Goal: Check status: Check status

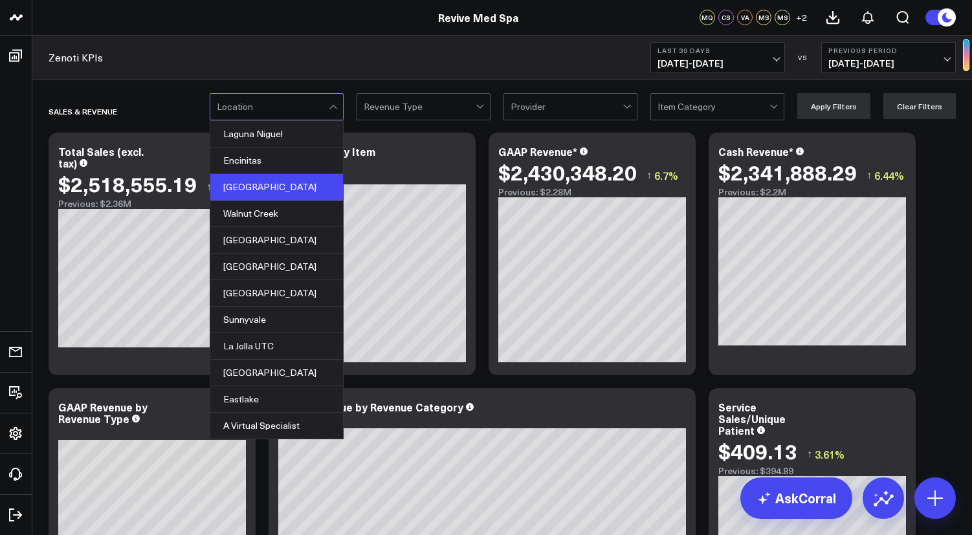
click at [254, 177] on div "[GEOGRAPHIC_DATA]" at bounding box center [276, 187] width 133 height 27
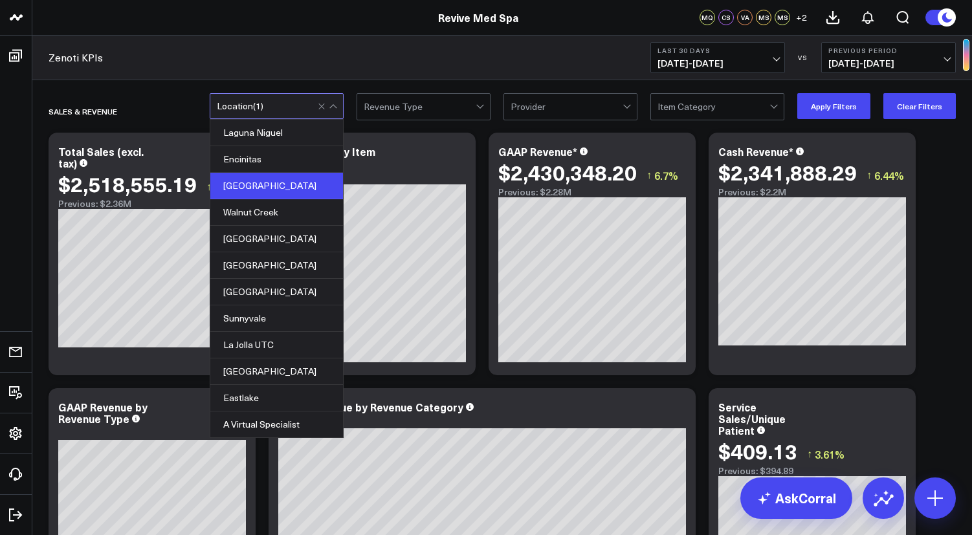
click at [771, 56] on button "Last 30 Days [DATE] - [DATE]" at bounding box center [718, 57] width 135 height 31
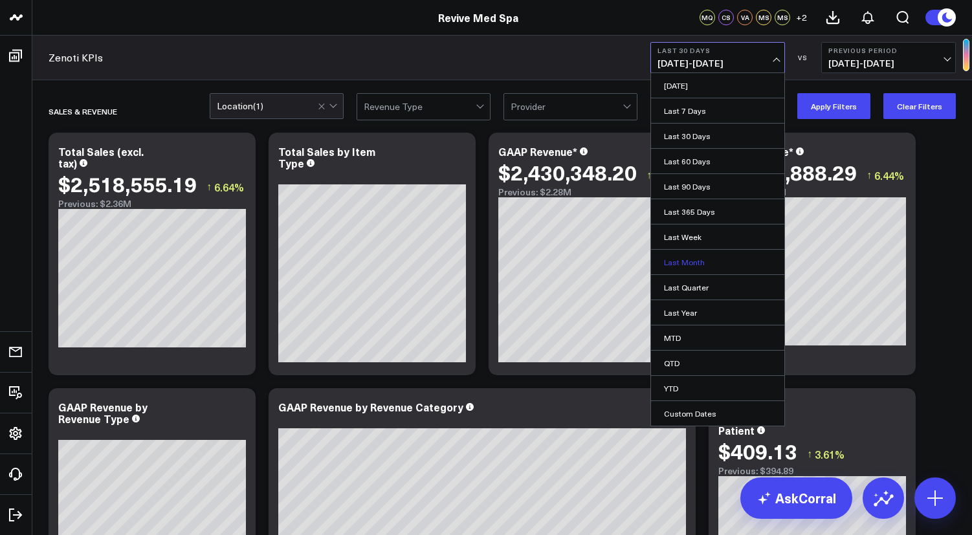
click at [716, 256] on link "Last Month" at bounding box center [717, 262] width 133 height 25
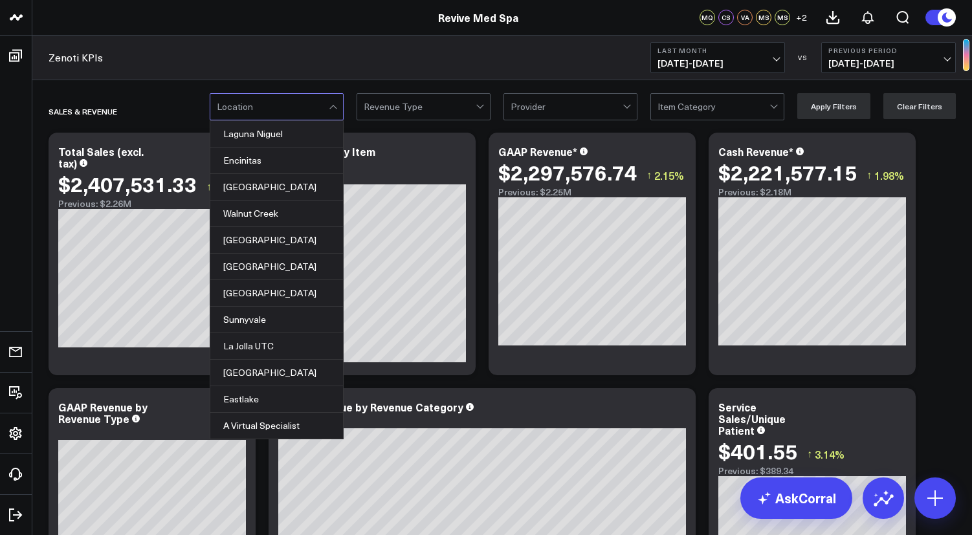
click at [340, 104] on div at bounding box center [334, 107] width 11 height 26
click at [295, 178] on div "[GEOGRAPHIC_DATA]" at bounding box center [276, 187] width 133 height 27
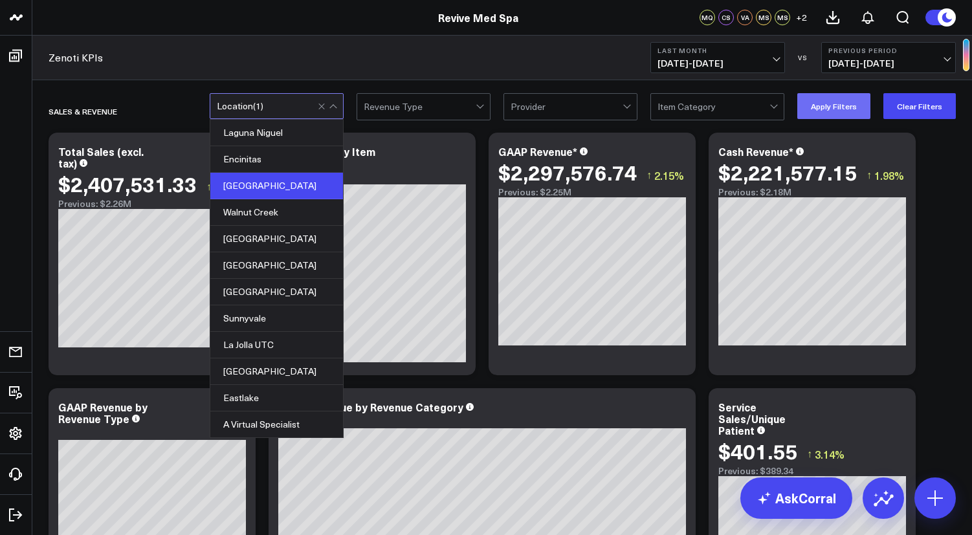
click at [855, 112] on button "Apply Filters" at bounding box center [833, 106] width 73 height 26
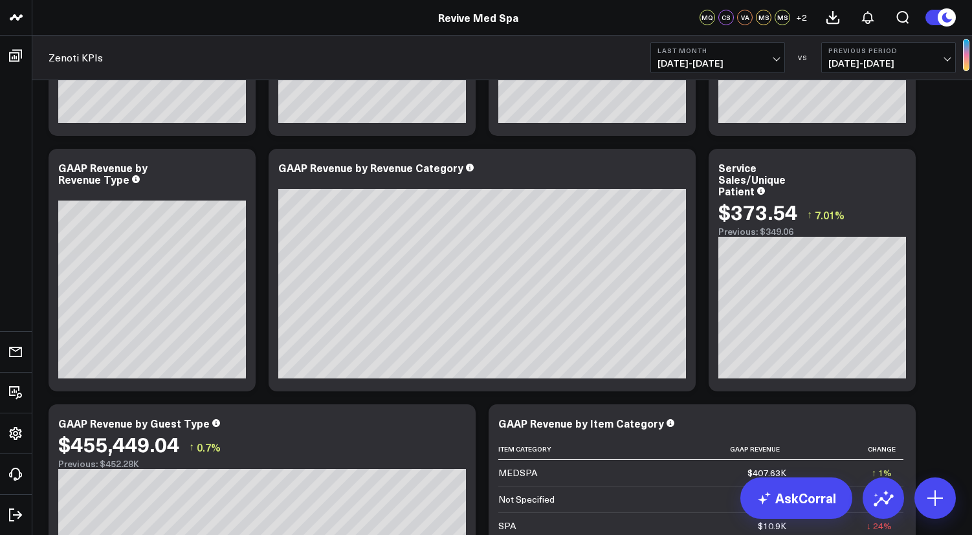
scroll to position [242, 0]
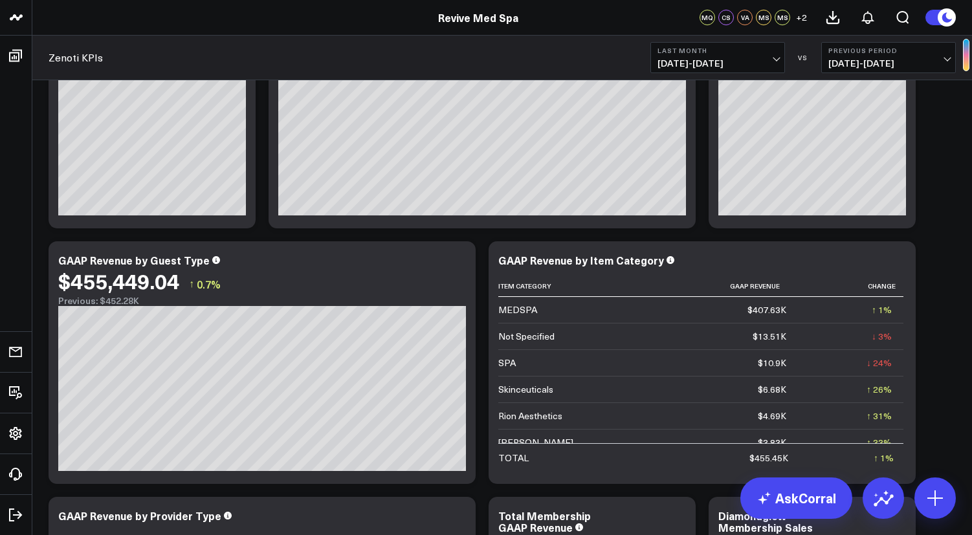
scroll to position [403, 0]
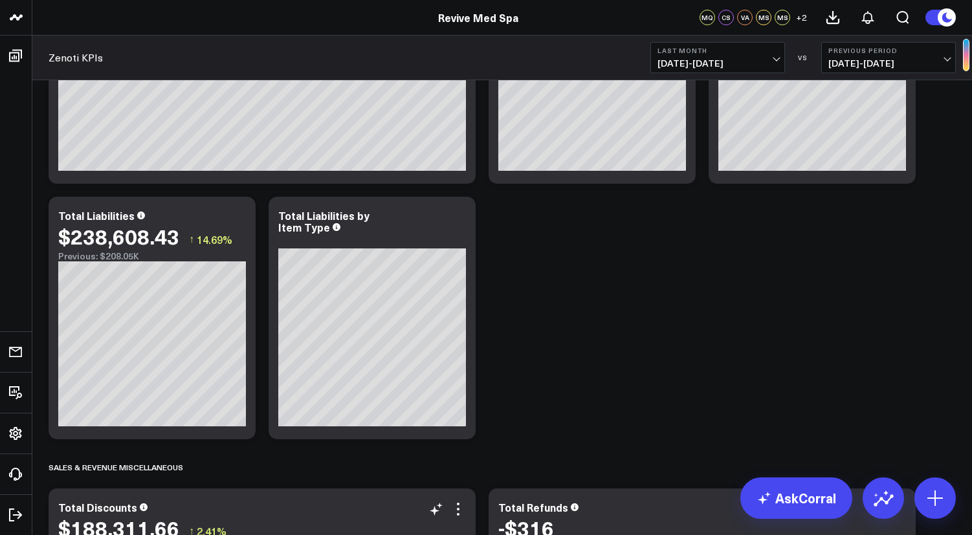
scroll to position [957, 0]
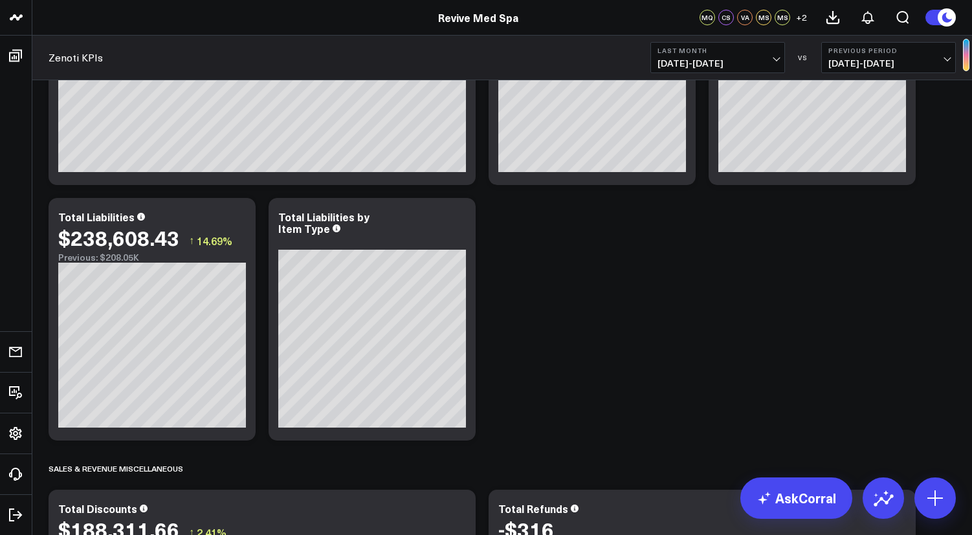
click at [748, 60] on span "09/01/25 - 09/30/25" at bounding box center [718, 63] width 120 height 10
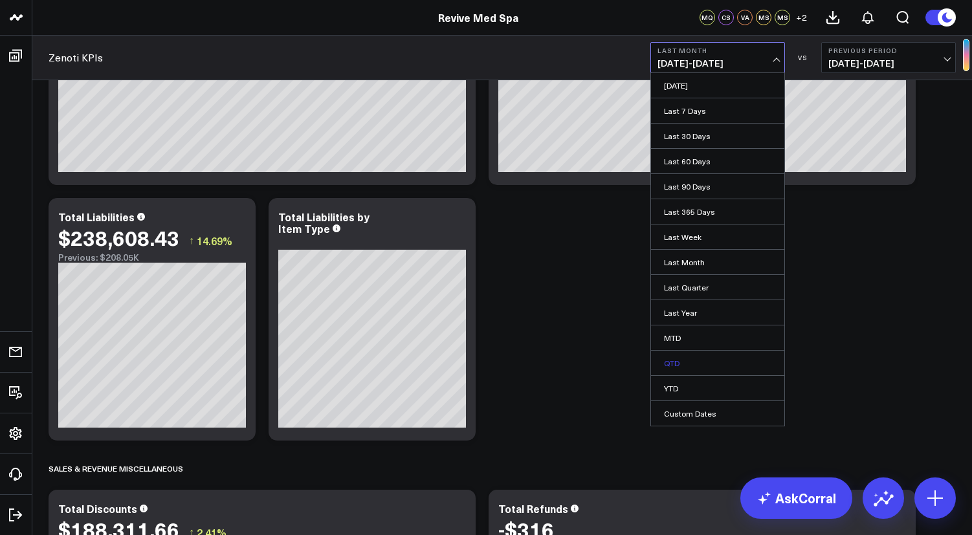
scroll to position [1793, 0]
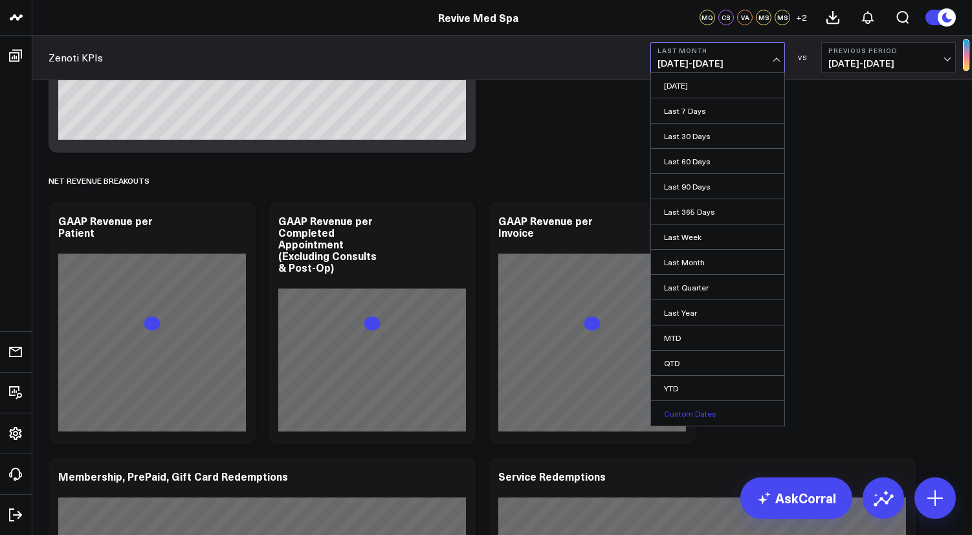
click at [716, 410] on link "Custom Dates" at bounding box center [717, 413] width 133 height 25
select select "9"
select select "2025"
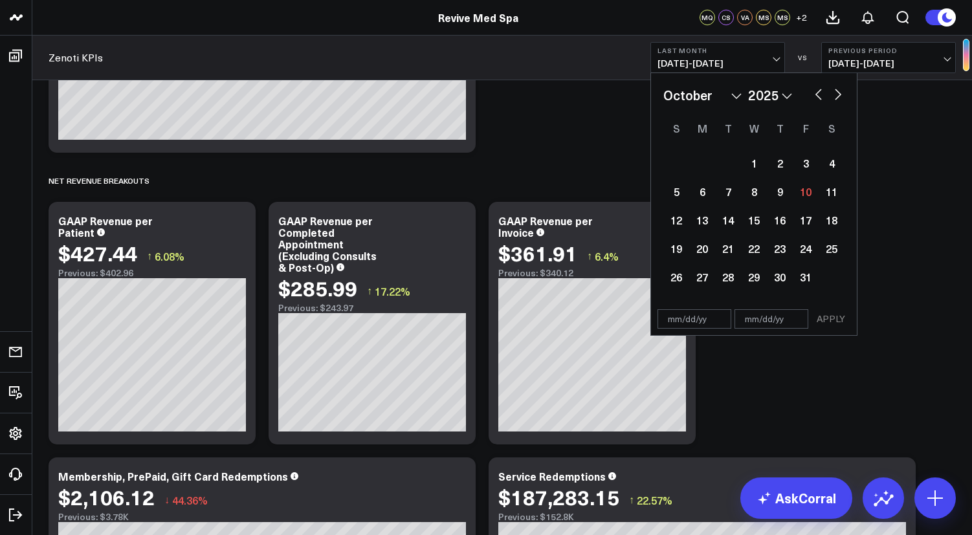
click at [819, 98] on button "button" at bounding box center [818, 93] width 13 height 16
select select "8"
select select "2025"
click at [818, 94] on button "button" at bounding box center [818, 93] width 13 height 16
select select "7"
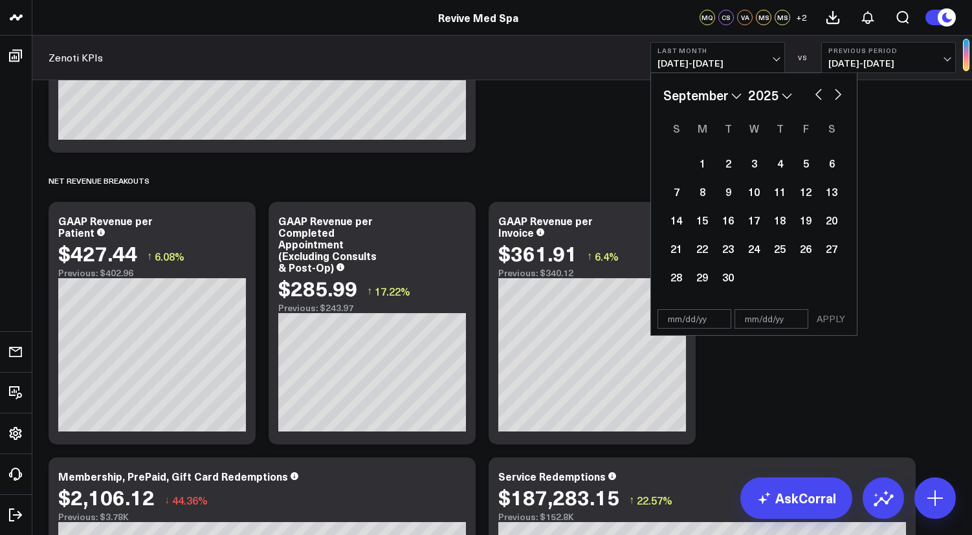
select select "2025"
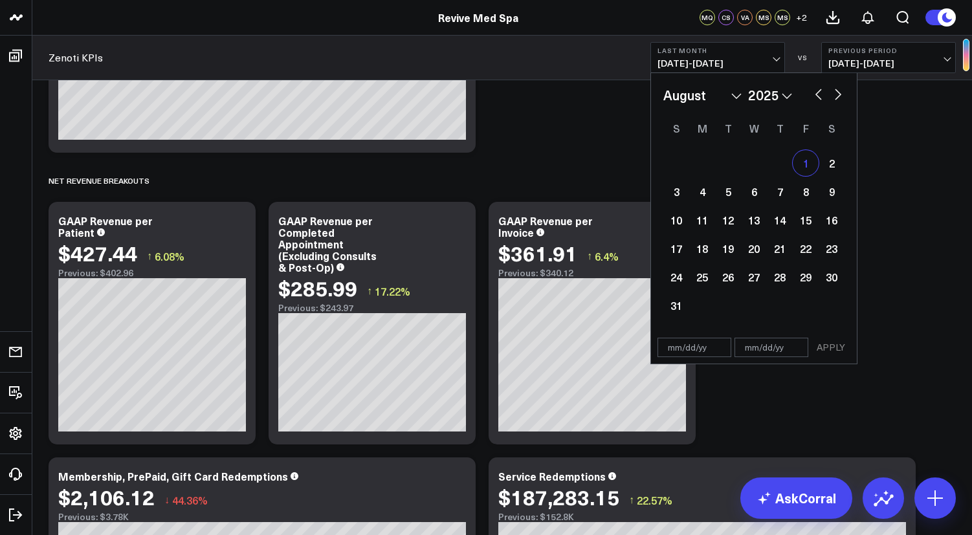
click at [801, 167] on div "1" at bounding box center [806, 163] width 26 height 26
type input "[DATE]"
select select "7"
select select "2025"
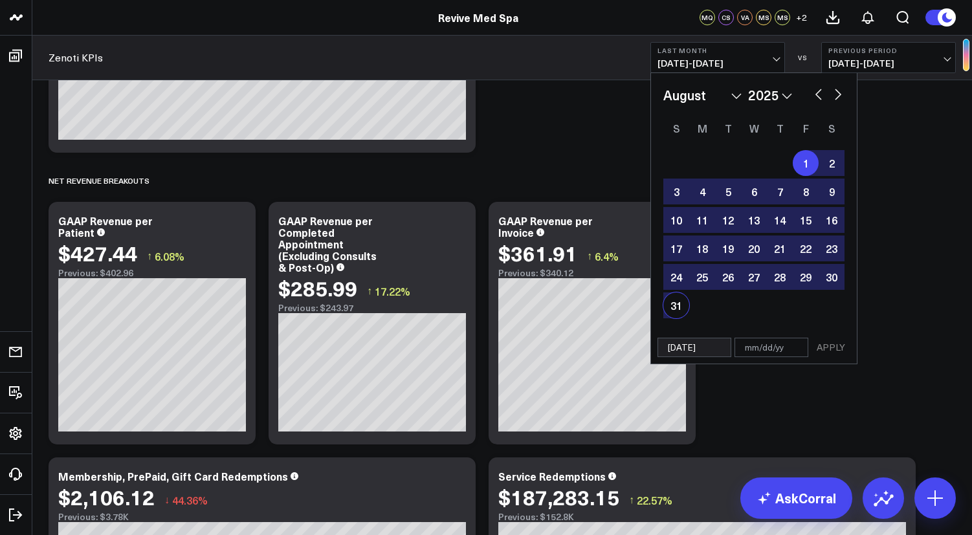
click at [671, 300] on div "31" at bounding box center [676, 306] width 26 height 26
type input "[DATE]"
select select "7"
select select "2025"
click at [840, 350] on button "APPLY" at bounding box center [831, 347] width 39 height 19
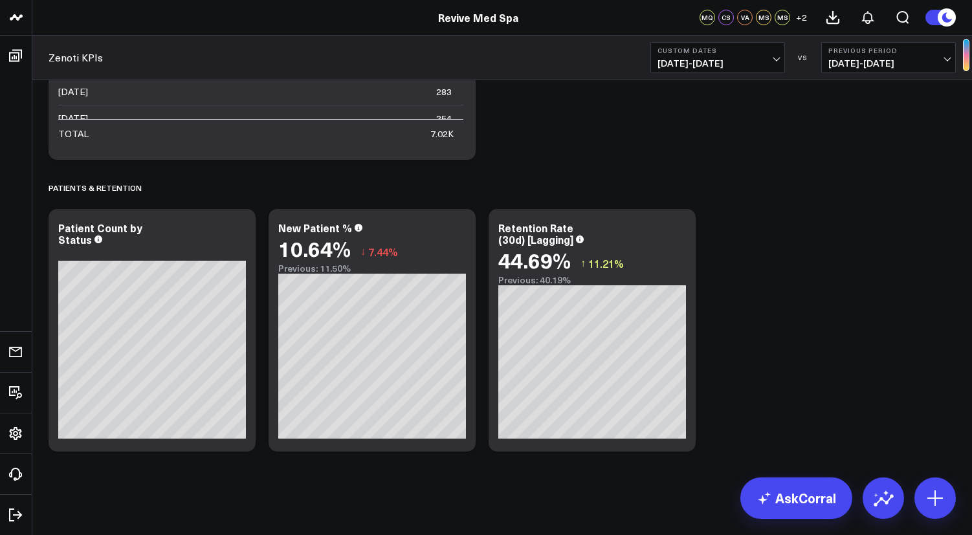
scroll to position [3393, 0]
